Goal: Task Accomplishment & Management: Manage account settings

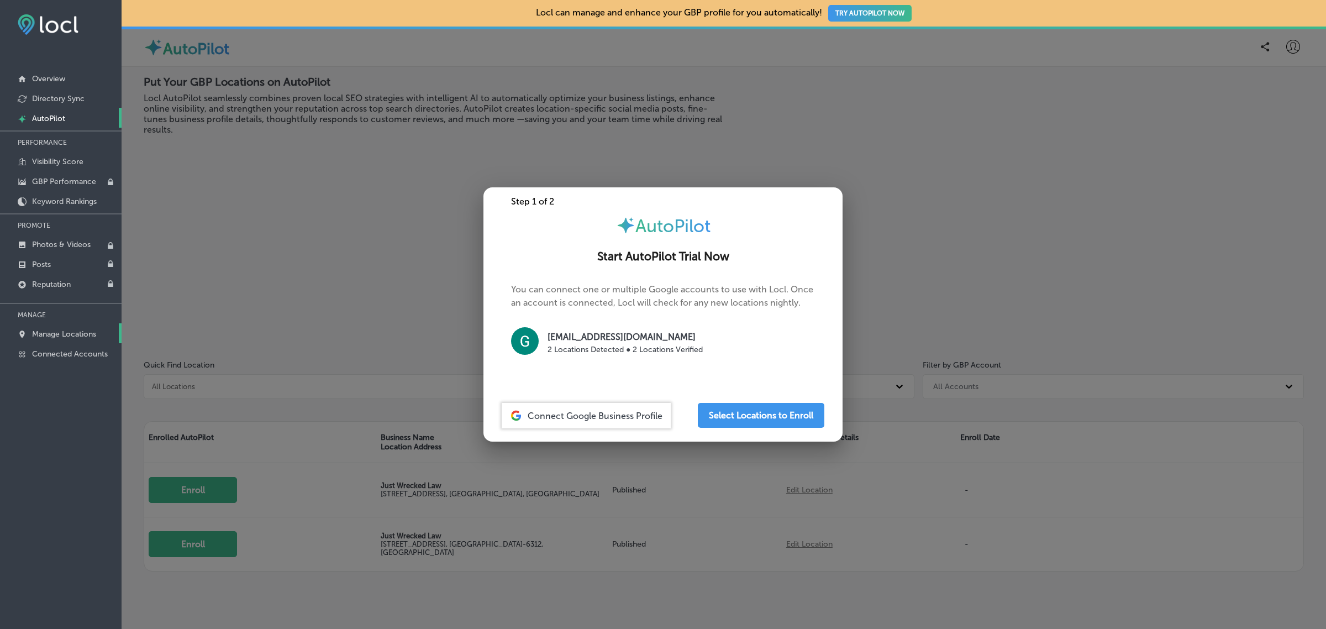
click at [78, 335] on p "Manage Locations" at bounding box center [64, 333] width 64 height 9
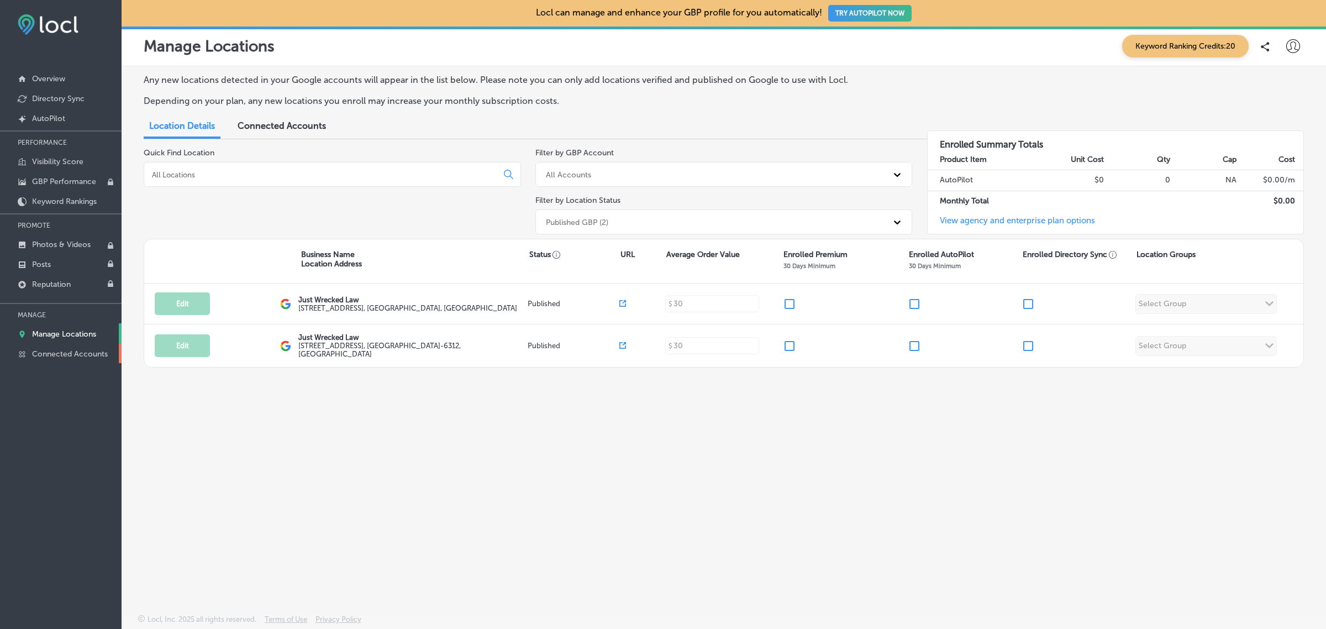
click at [55, 352] on p "Connected Accounts" at bounding box center [70, 353] width 76 height 9
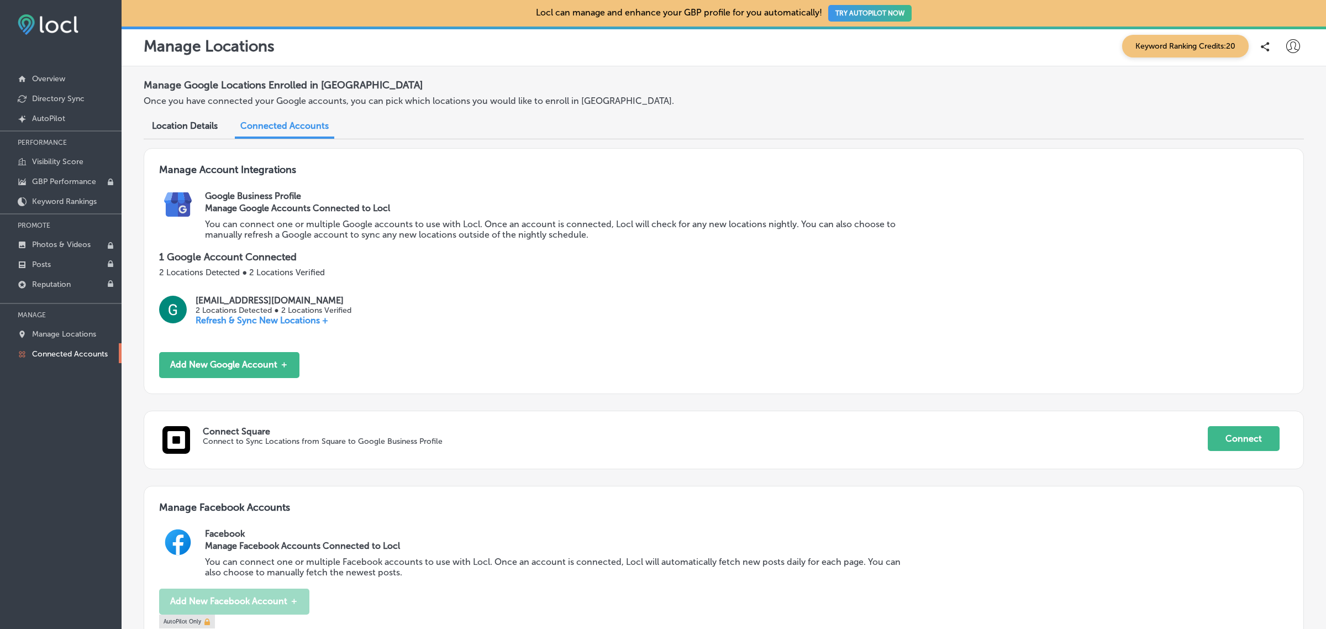
click at [1146, 209] on div "Google Business Profile Manage Google Accounts Connected to Locl You can connec…" at bounding box center [746, 221] width 1083 height 60
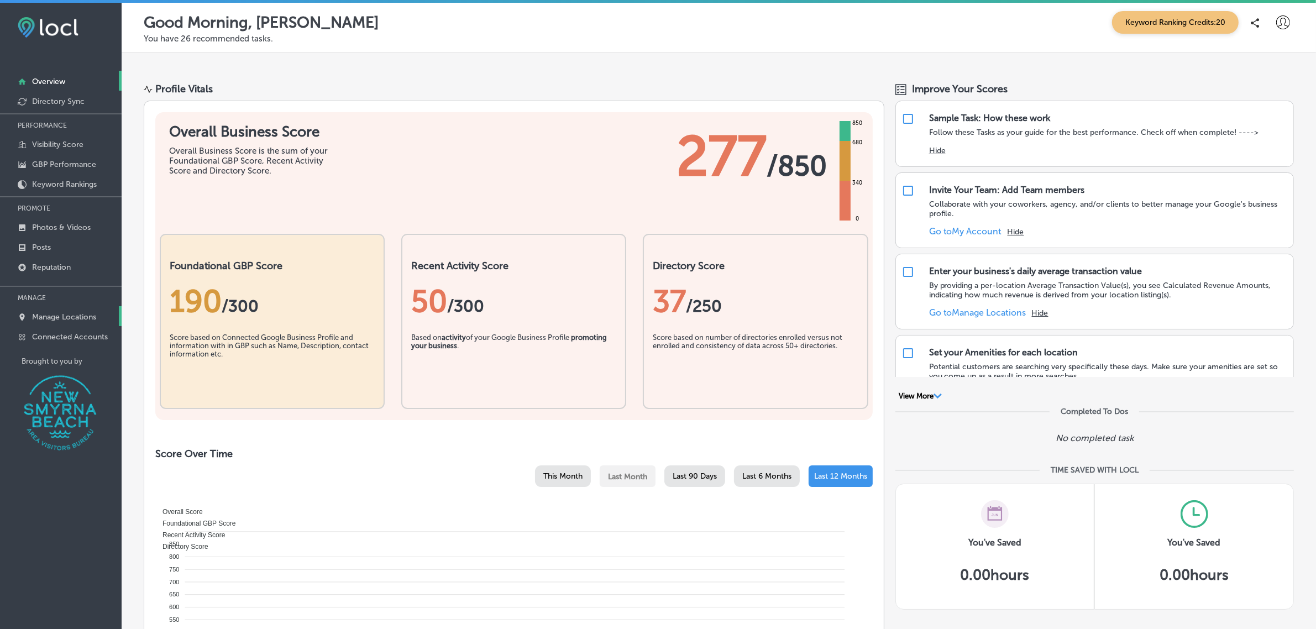
click at [66, 322] on p "Manage Locations" at bounding box center [64, 316] width 64 height 9
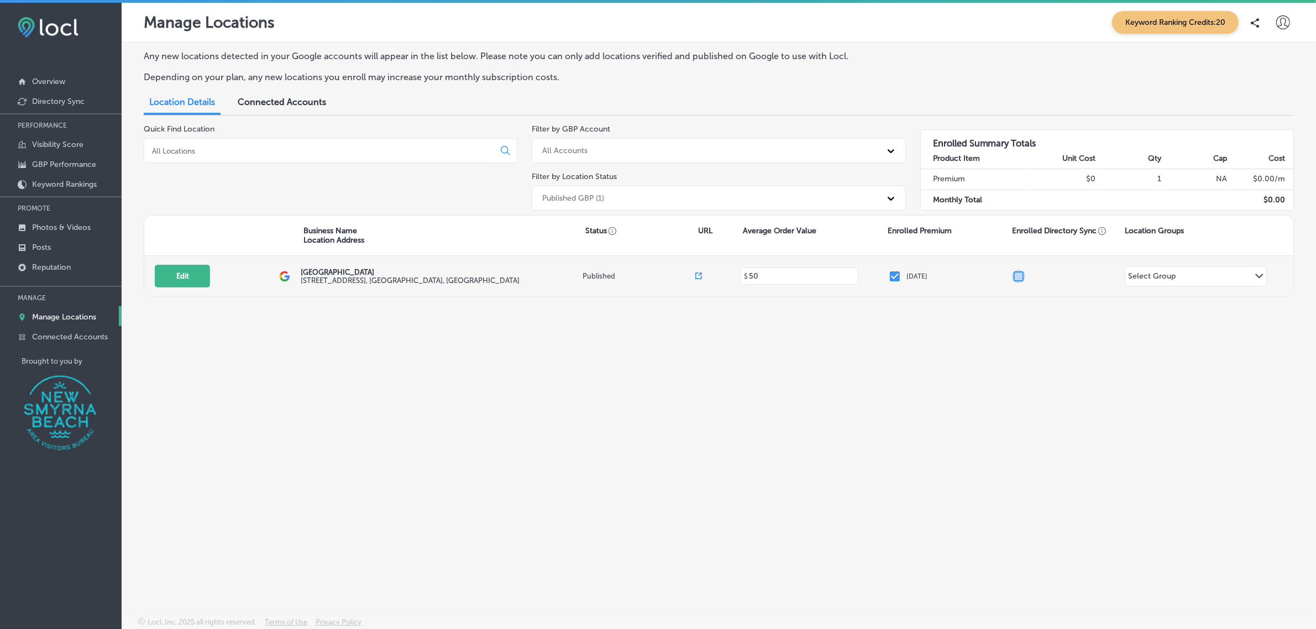
click at [1015, 277] on input "checkbox" at bounding box center [1018, 276] width 13 height 13
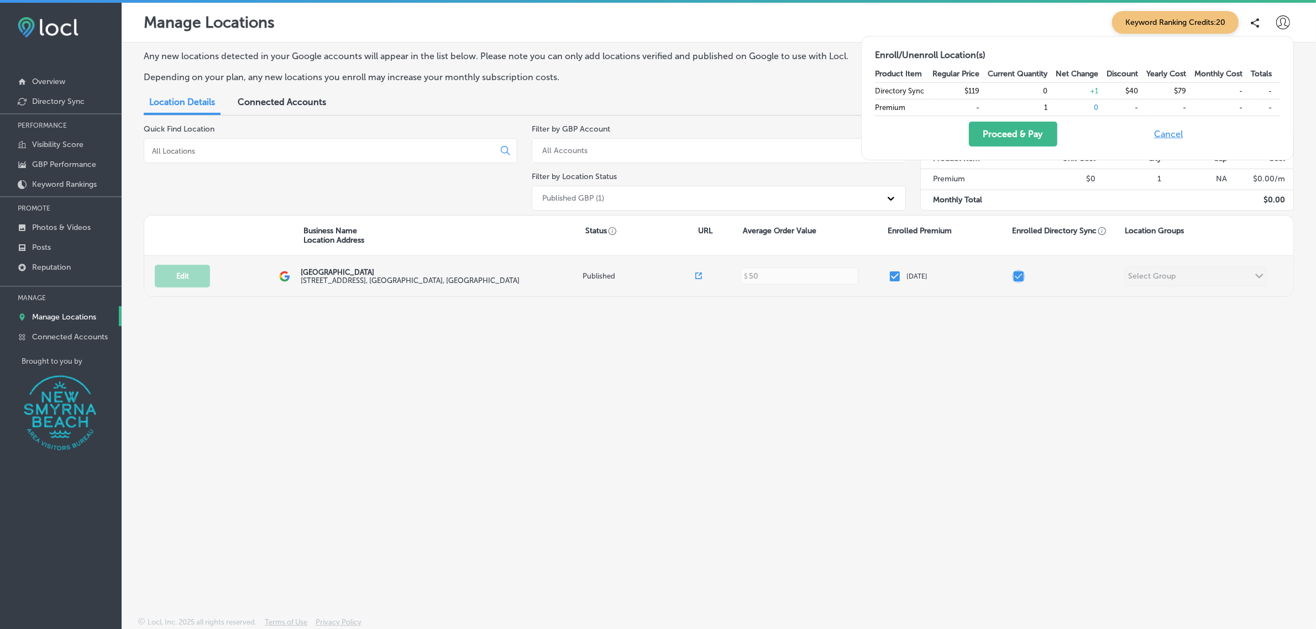
click at [1015, 277] on input "checkbox" at bounding box center [1018, 276] width 13 height 13
checkbox input "false"
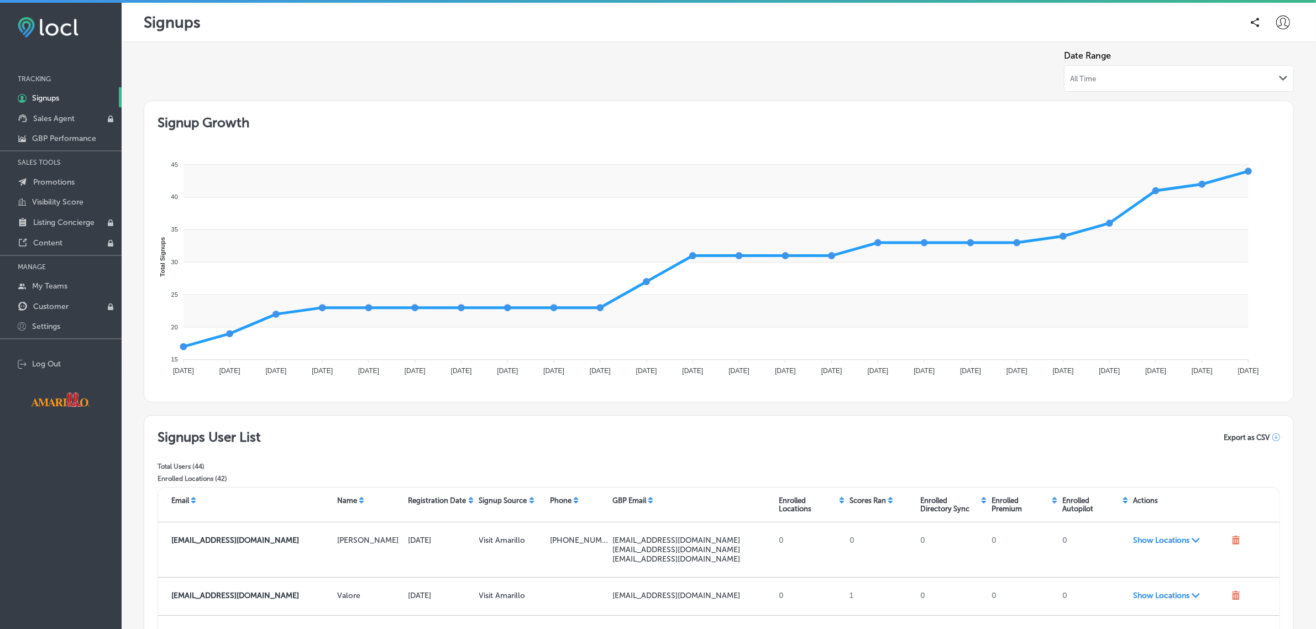
scroll to position [233, 0]
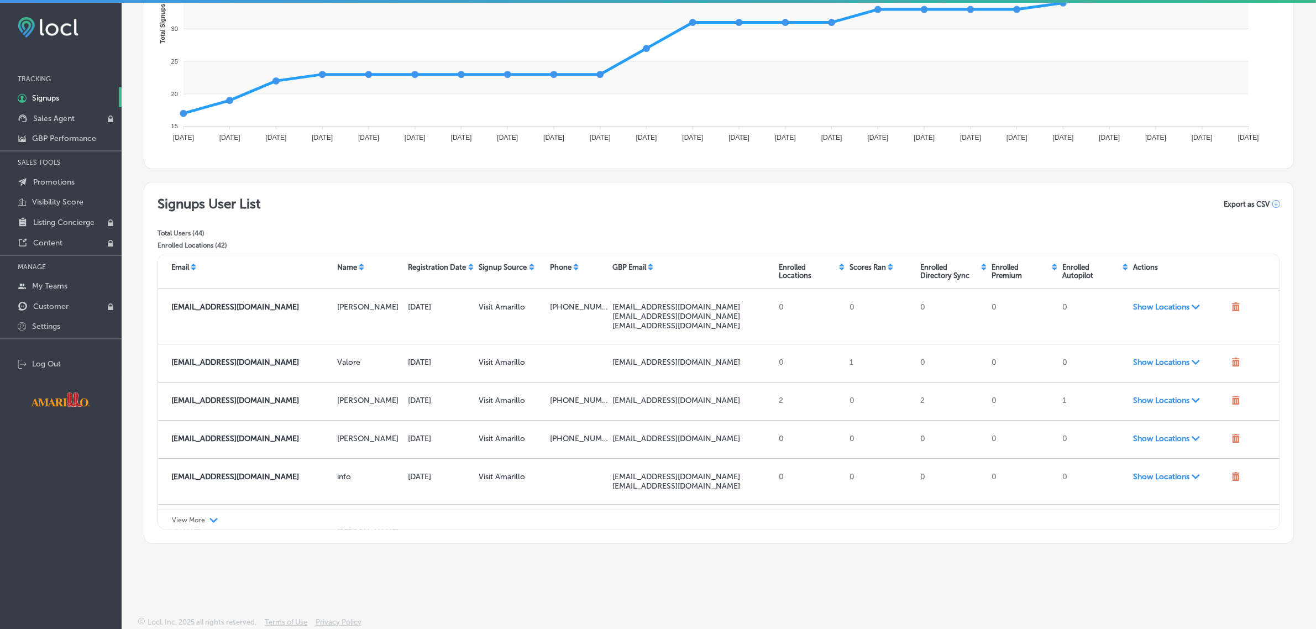
click at [195, 520] on p "View More" at bounding box center [188, 520] width 33 height 8
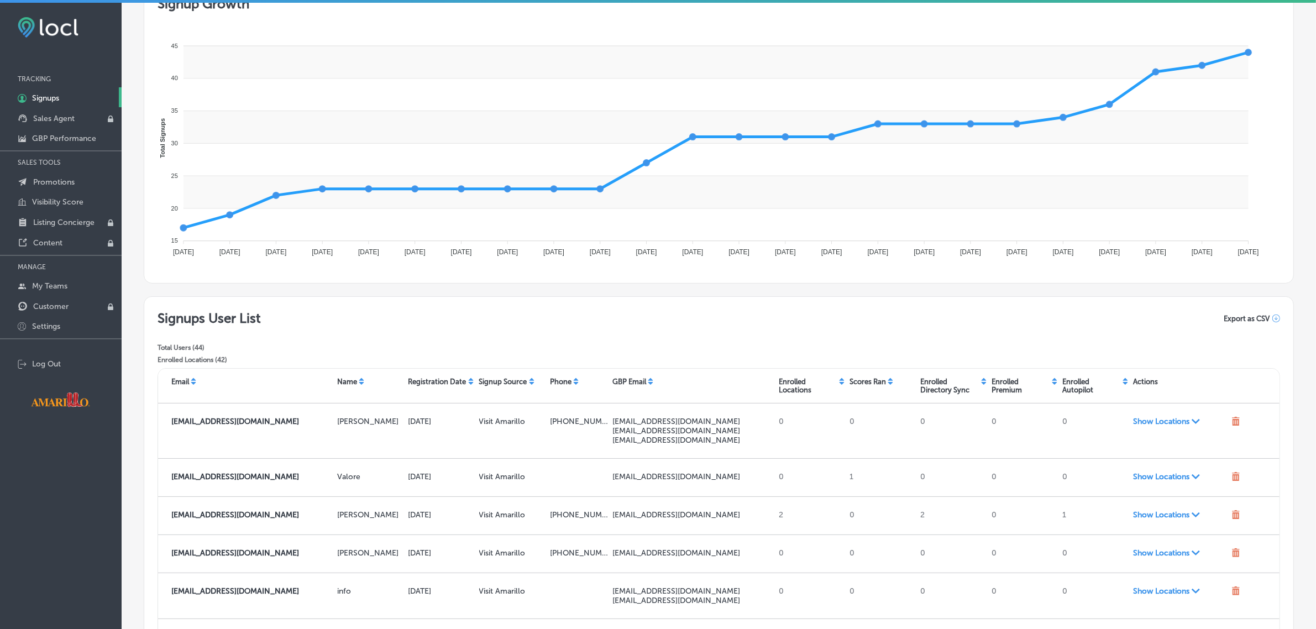
scroll to position [0, 0]
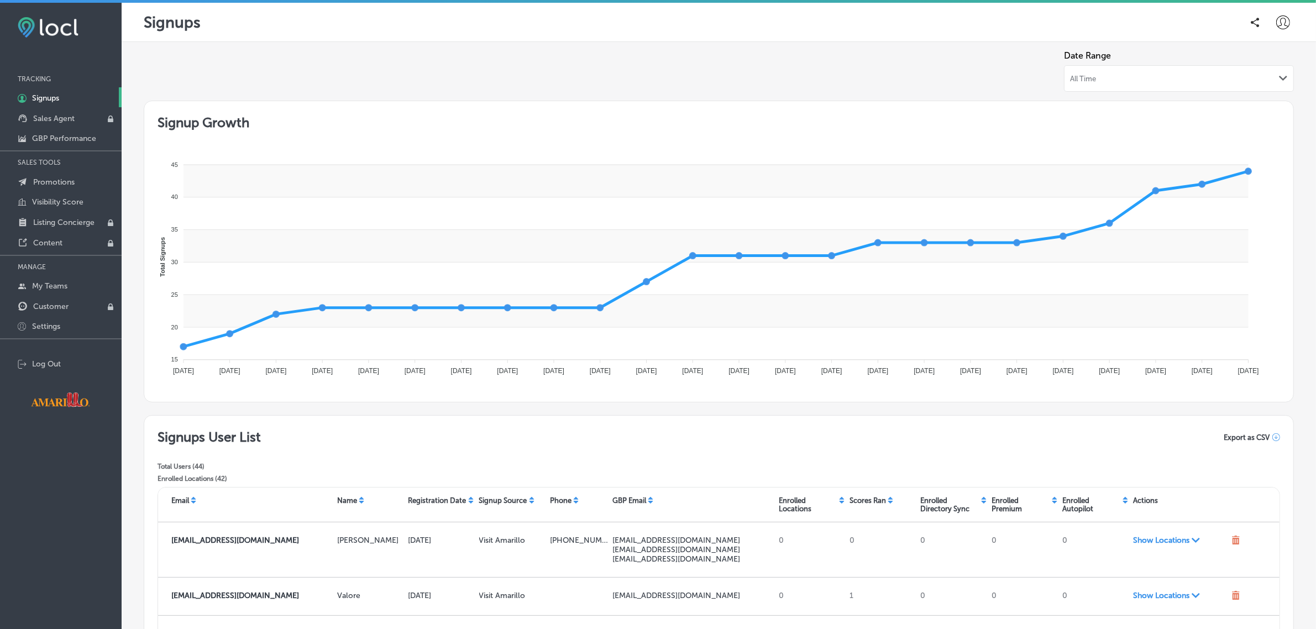
click at [1242, 437] on span "Export as CSV" at bounding box center [1246, 437] width 46 height 8
click at [1161, 123] on h2 "Signup Growth" at bounding box center [718, 122] width 1122 height 16
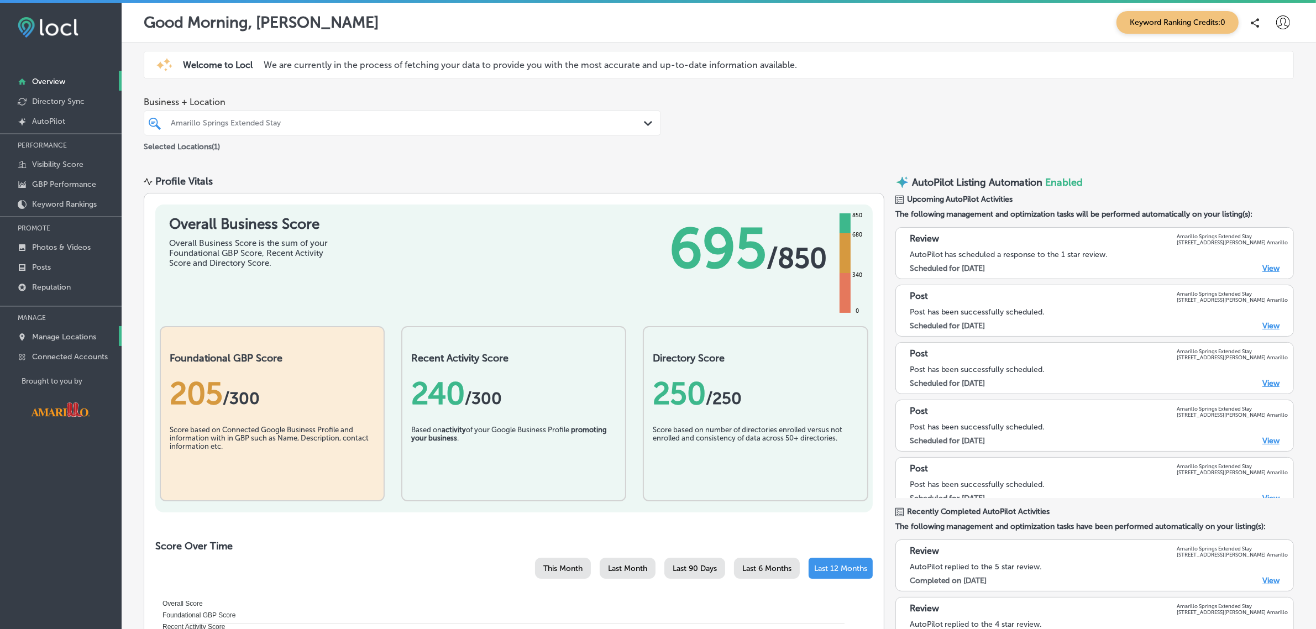
click at [100, 338] on link "Manage Locations" at bounding box center [61, 336] width 122 height 20
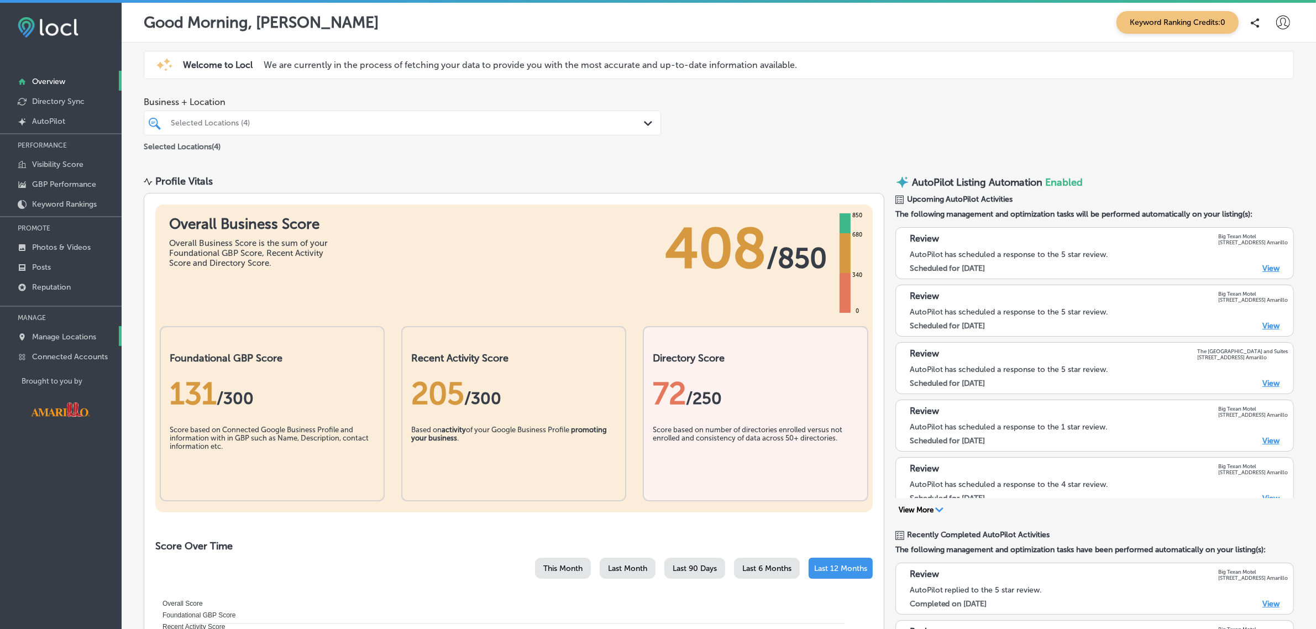
click at [51, 341] on p "Manage Locations" at bounding box center [64, 336] width 64 height 9
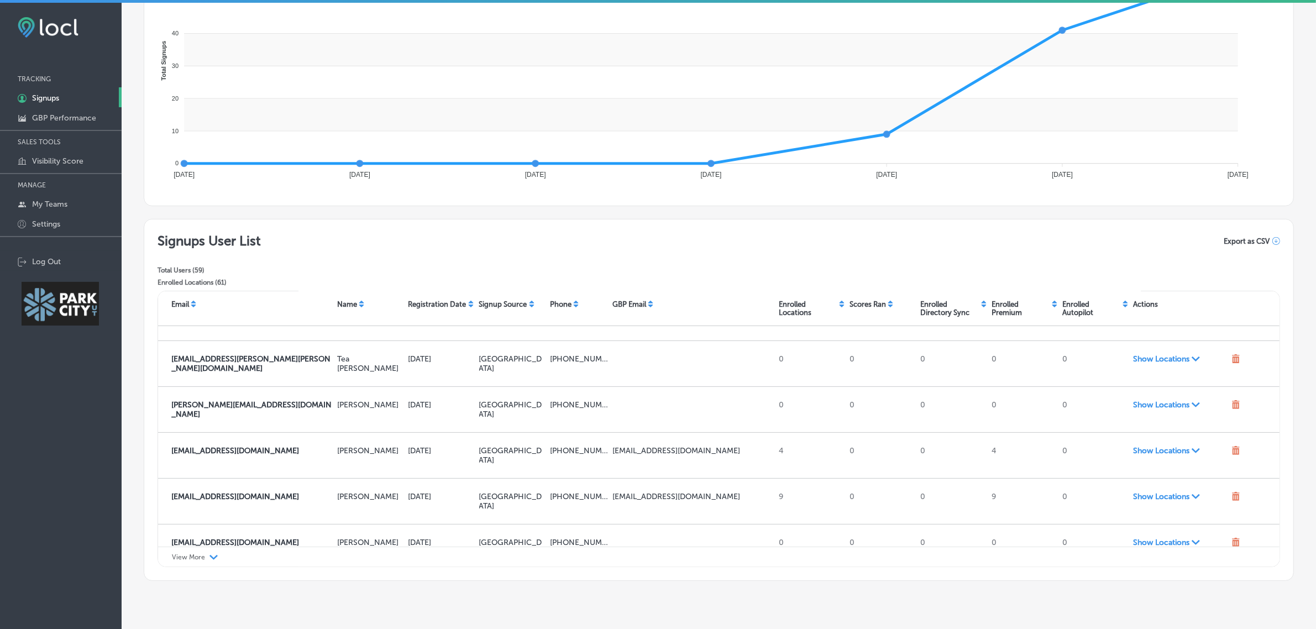
scroll to position [587, 0]
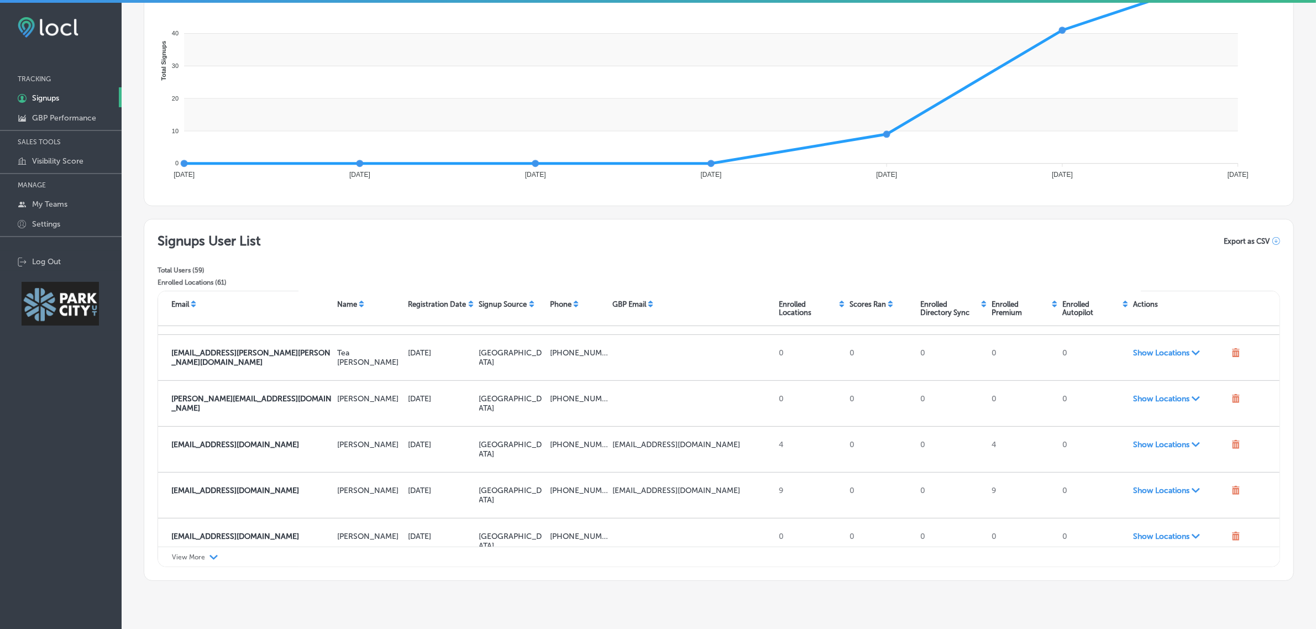
click at [1228, 243] on span "Export as CSV" at bounding box center [1246, 241] width 46 height 8
